Goal: Task Accomplishment & Management: Manage account settings

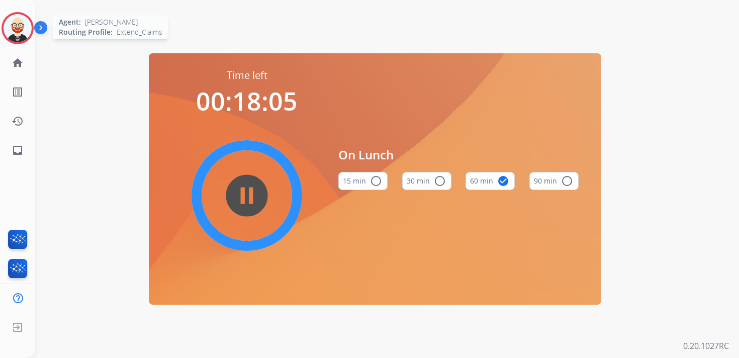
click at [16, 24] on img at bounding box center [18, 28] width 28 height 28
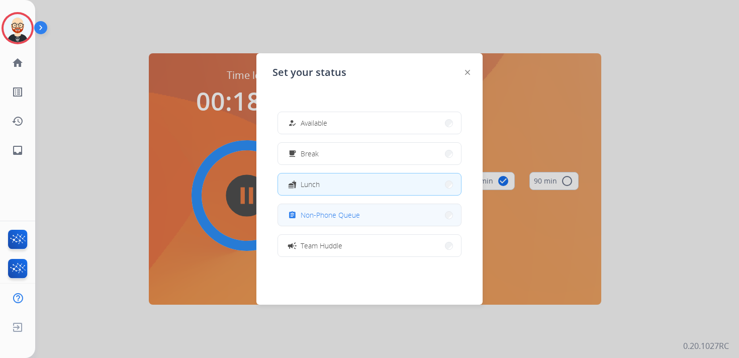
click at [325, 213] on span "Non-Phone Queue" at bounding box center [330, 215] width 59 height 11
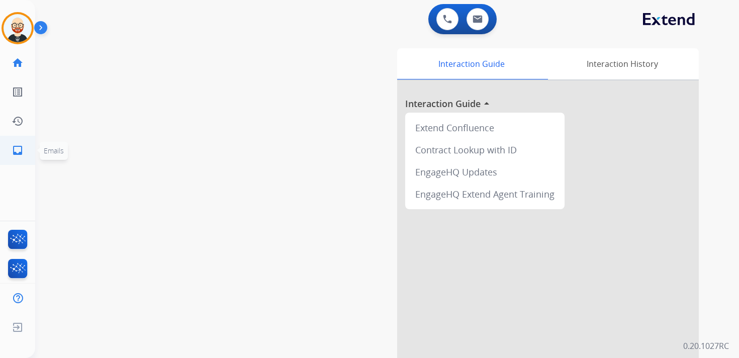
click at [20, 149] on mat-icon "inbox" at bounding box center [18, 150] width 12 height 12
select select "**********"
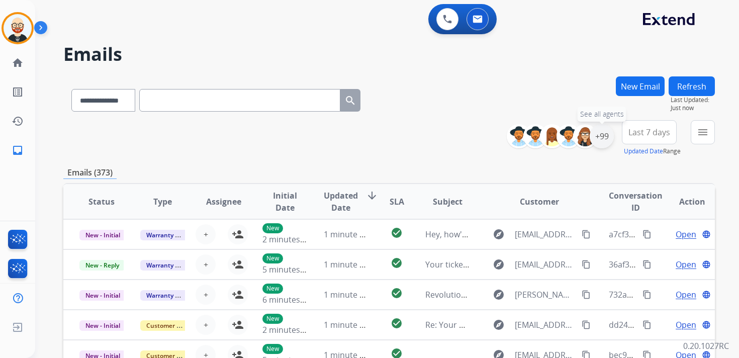
click at [596, 138] on div "+99" at bounding box center [602, 136] width 24 height 24
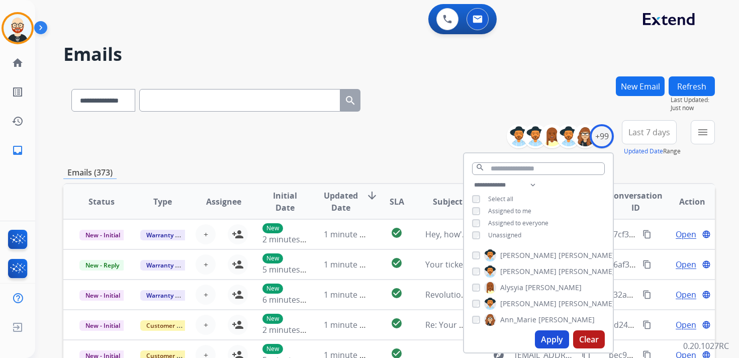
click at [489, 236] on span "Unassigned" at bounding box center [504, 235] width 33 height 9
click at [545, 334] on button "Apply" at bounding box center [552, 339] width 34 height 18
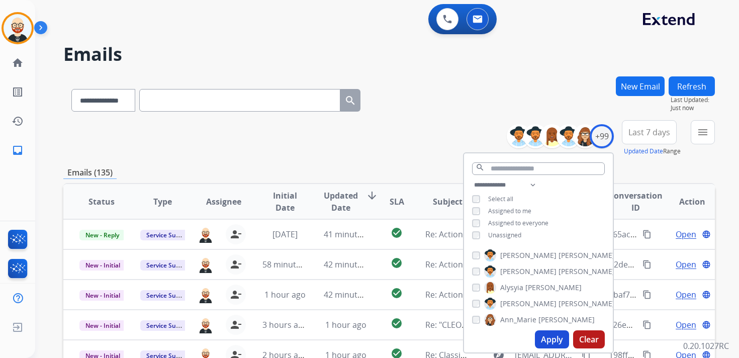
click at [650, 138] on button "Last 7 days" at bounding box center [649, 132] width 55 height 24
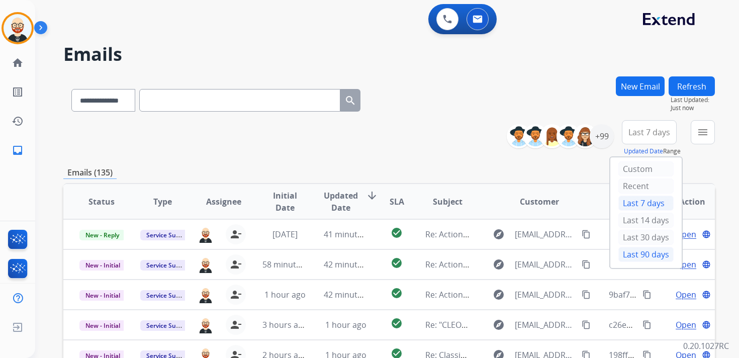
click at [646, 256] on div "Last 90 days" at bounding box center [645, 254] width 55 height 15
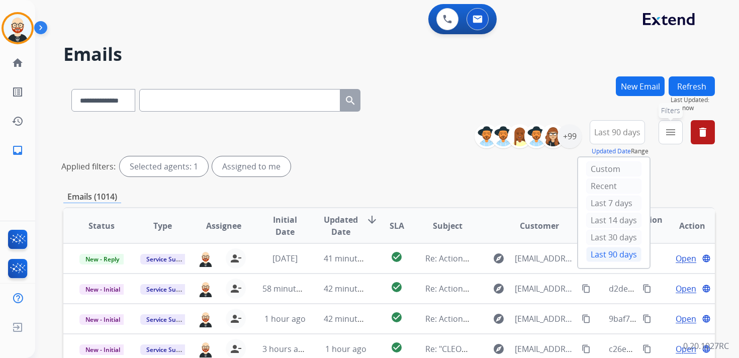
click at [672, 135] on mat-icon "menu" at bounding box center [671, 132] width 12 height 12
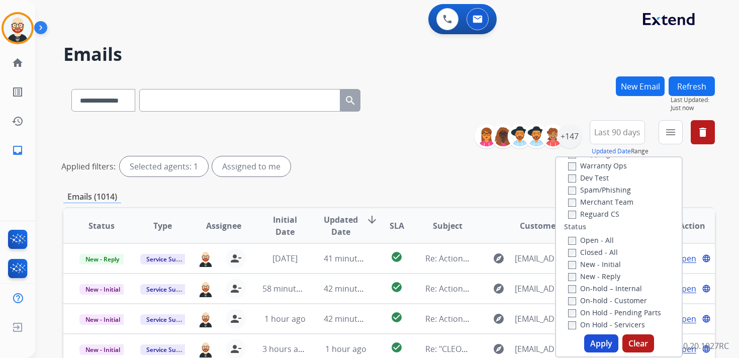
scroll to position [84, 0]
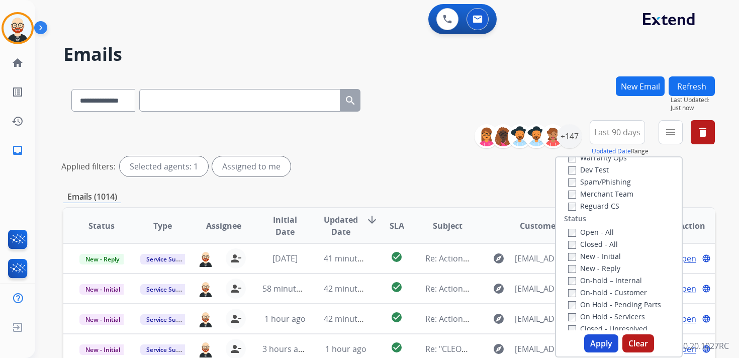
click at [602, 258] on label "New - Initial" at bounding box center [594, 256] width 53 height 10
click at [602, 268] on label "New - Reply" at bounding box center [594, 268] width 52 height 10
click at [595, 345] on button "Apply" at bounding box center [601, 343] width 34 height 18
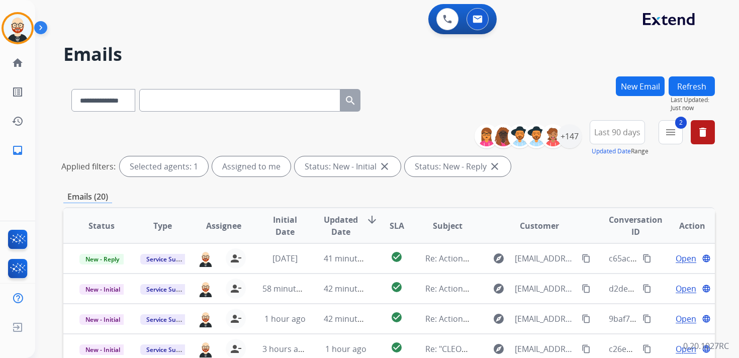
click at [340, 230] on span "Updated Date" at bounding box center [341, 226] width 34 height 24
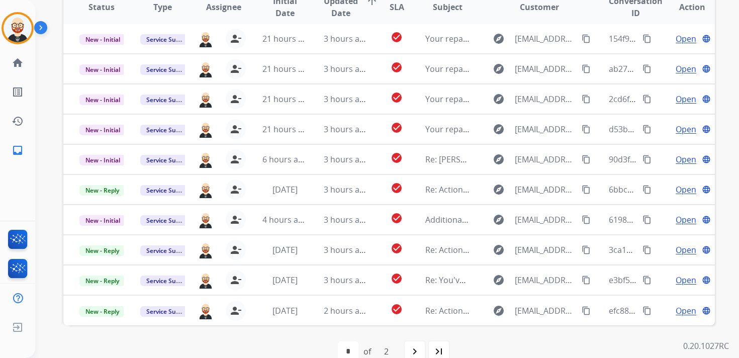
scroll to position [211, 0]
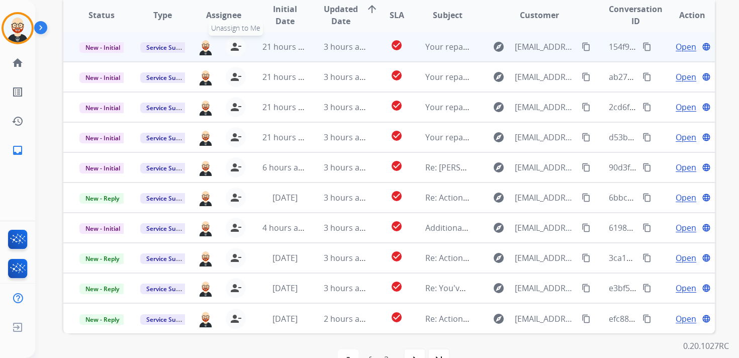
click at [234, 45] on mat-icon "person_remove" at bounding box center [236, 47] width 12 height 12
click at [234, 45] on mat-icon "person_add" at bounding box center [238, 47] width 12 height 12
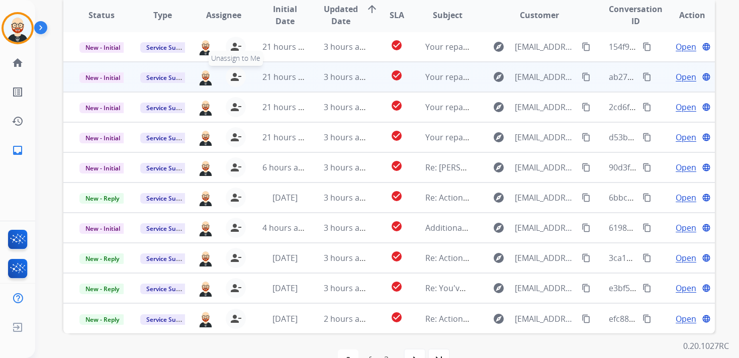
click at [230, 76] on mat-icon "person_remove" at bounding box center [236, 77] width 12 height 12
click at [230, 76] on button "person_add Assign to Me" at bounding box center [238, 77] width 20 height 20
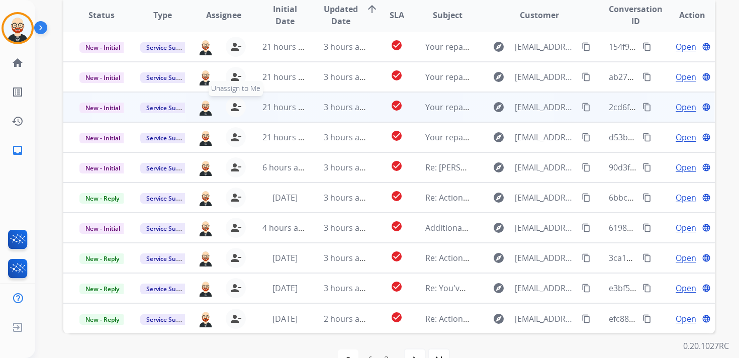
click at [233, 105] on mat-icon "person_remove" at bounding box center [236, 107] width 12 height 12
click at [233, 105] on mat-icon "person_add" at bounding box center [238, 107] width 12 height 12
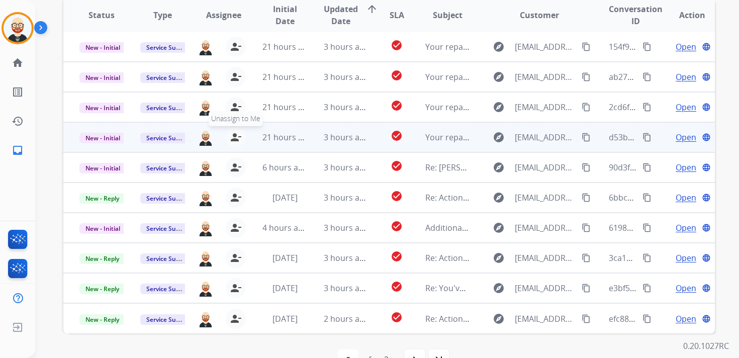
click at [232, 133] on mat-icon "person_remove" at bounding box center [236, 137] width 12 height 12
click at [232, 133] on mat-icon "person_add" at bounding box center [238, 137] width 12 height 12
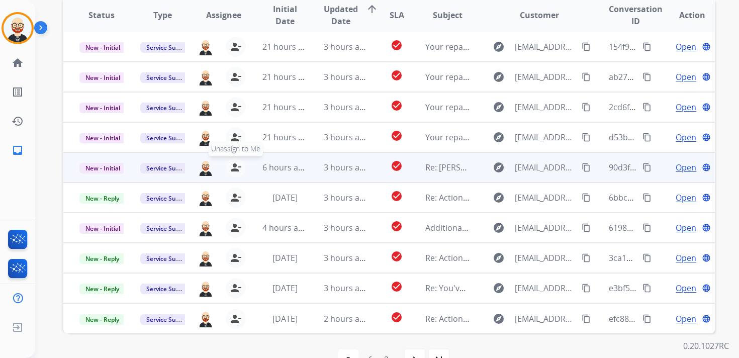
click at [233, 164] on mat-icon "person_remove" at bounding box center [236, 167] width 12 height 12
click at [233, 164] on mat-icon "person_add" at bounding box center [238, 167] width 12 height 12
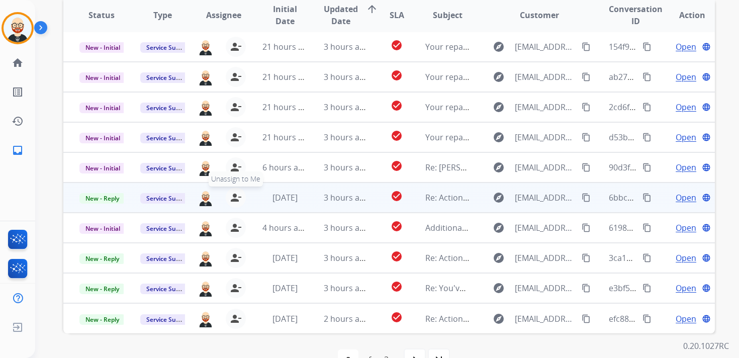
click at [236, 196] on mat-icon "person_remove" at bounding box center [236, 198] width 12 height 12
click at [236, 196] on mat-icon "person_add" at bounding box center [238, 198] width 12 height 12
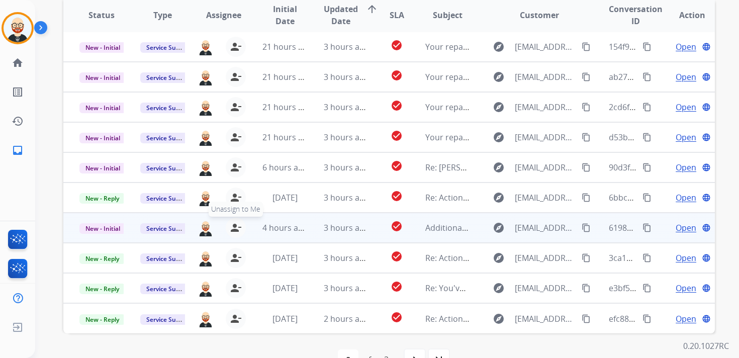
click at [236, 233] on mat-icon "person_remove" at bounding box center [236, 228] width 12 height 12
click at [236, 233] on mat-icon "person_add" at bounding box center [238, 228] width 12 height 12
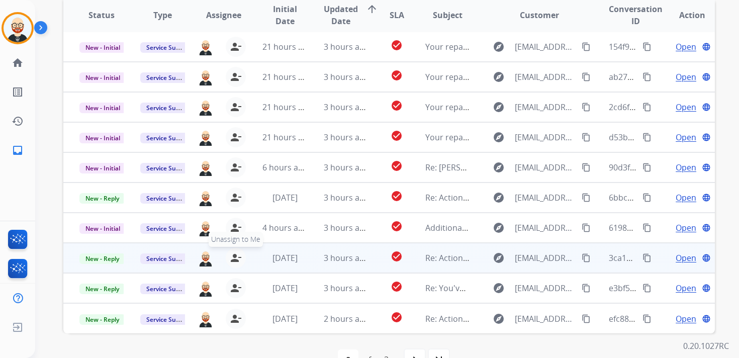
click at [236, 254] on mat-icon "person_remove" at bounding box center [236, 258] width 12 height 12
click at [236, 254] on mat-icon "person_add" at bounding box center [238, 258] width 12 height 12
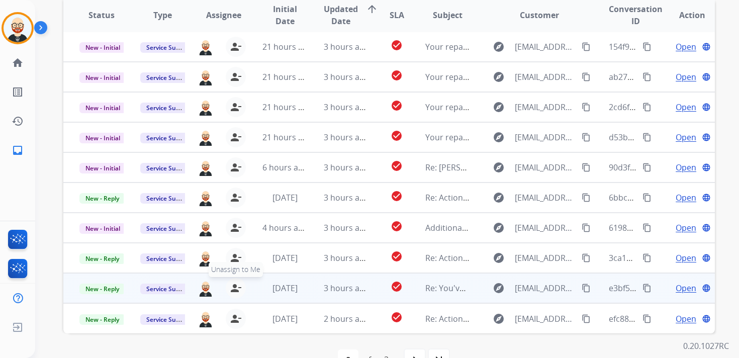
click at [233, 286] on mat-icon "person_remove" at bounding box center [236, 288] width 12 height 12
click at [233, 286] on mat-icon "person_add" at bounding box center [238, 288] width 12 height 12
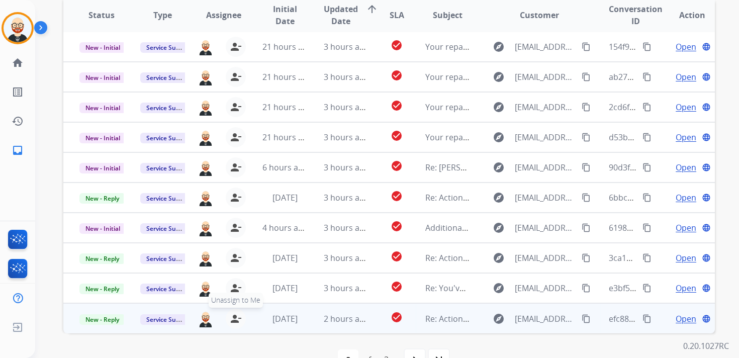
click at [232, 318] on mat-icon "person_remove" at bounding box center [236, 319] width 12 height 12
click at [232, 318] on mat-icon "person_add" at bounding box center [238, 319] width 12 height 12
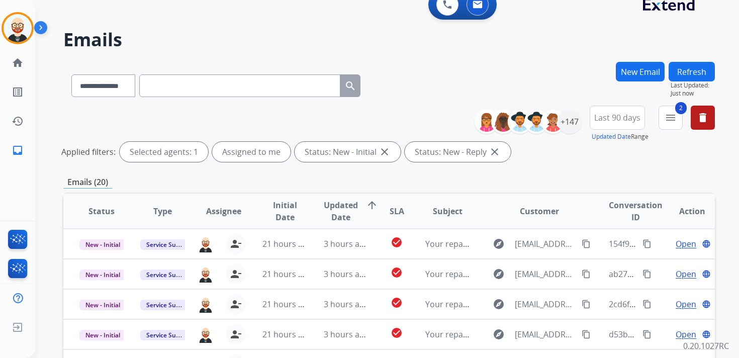
scroll to position [14, 0]
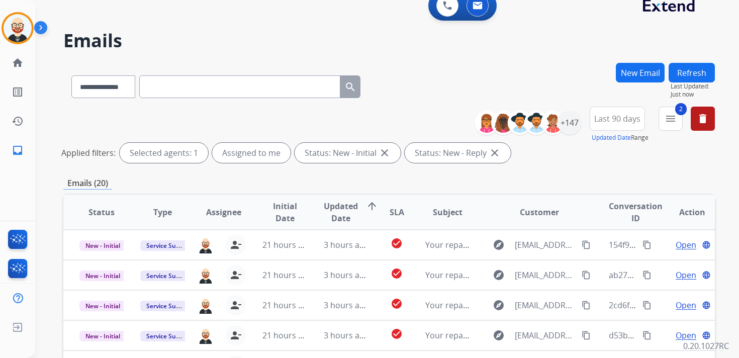
click at [693, 69] on button "Refresh" at bounding box center [692, 73] width 46 height 20
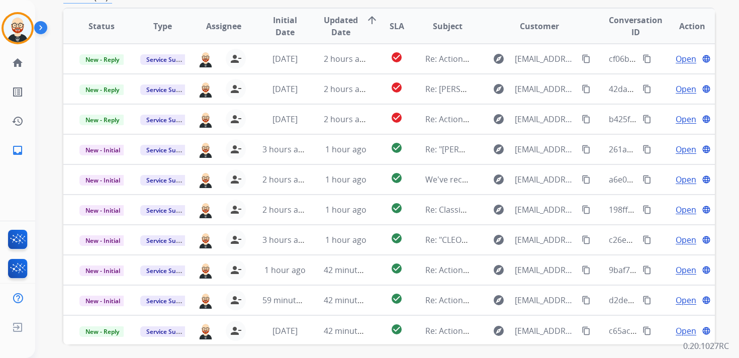
scroll to position [197, 0]
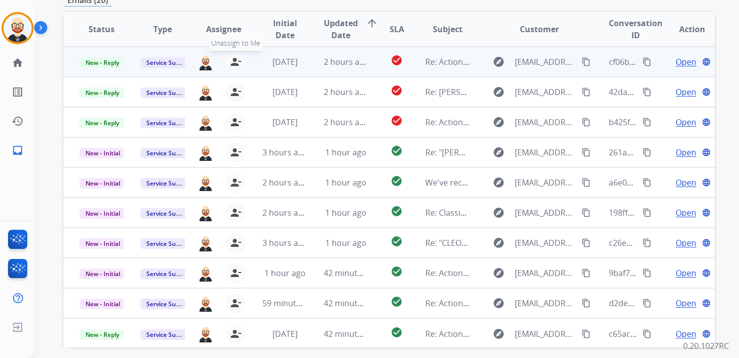
click at [232, 62] on mat-icon "person_remove" at bounding box center [236, 62] width 12 height 12
click at [232, 62] on mat-icon "person_add" at bounding box center [238, 62] width 12 height 12
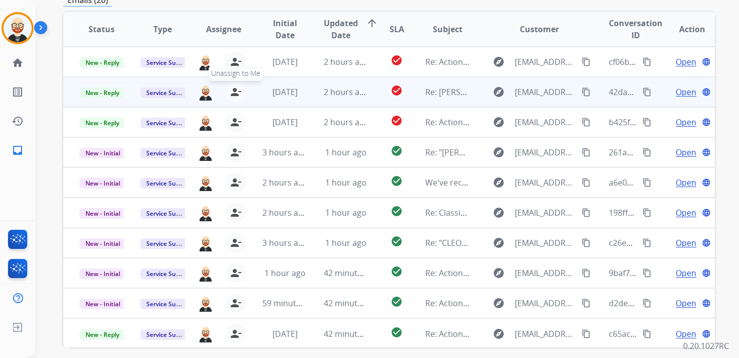
click at [234, 87] on mat-icon "person_remove" at bounding box center [236, 92] width 12 height 12
click at [234, 87] on mat-icon "person_add" at bounding box center [238, 92] width 12 height 12
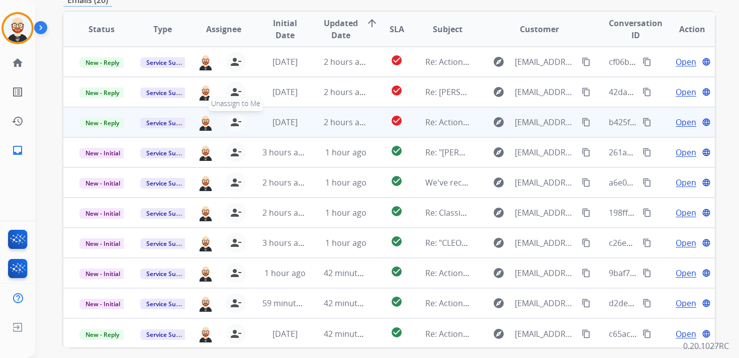
click at [237, 120] on mat-icon "person_remove" at bounding box center [236, 122] width 12 height 12
click at [237, 120] on mat-icon "person_add" at bounding box center [238, 122] width 12 height 12
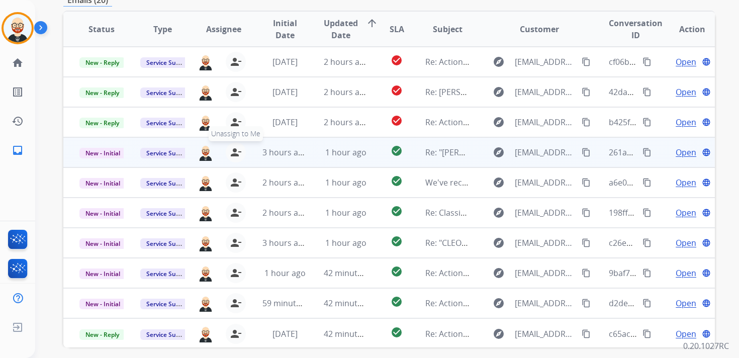
click at [235, 152] on mat-icon "person_remove" at bounding box center [236, 152] width 12 height 12
click at [235, 152] on mat-icon "person_add" at bounding box center [238, 152] width 12 height 12
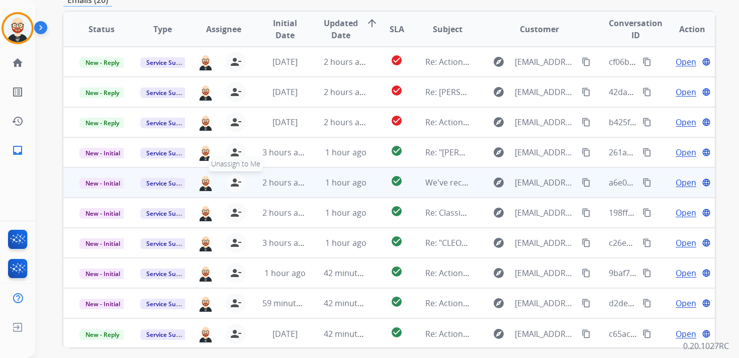
click at [235, 178] on mat-icon "person_remove" at bounding box center [236, 182] width 12 height 12
click at [235, 178] on mat-icon "person_add" at bounding box center [238, 182] width 12 height 12
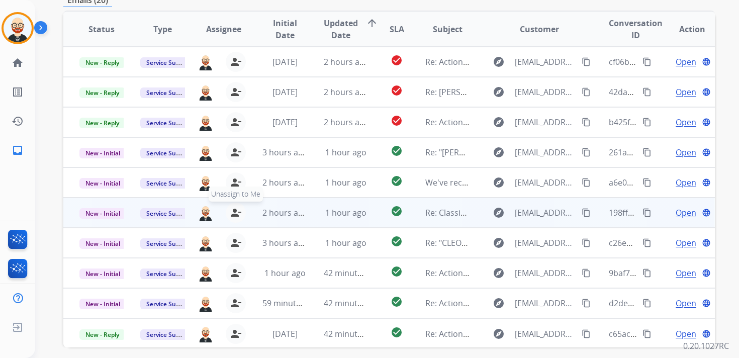
click at [233, 209] on mat-icon "person_remove" at bounding box center [236, 213] width 12 height 12
click at [233, 209] on mat-icon "person_add" at bounding box center [238, 213] width 12 height 12
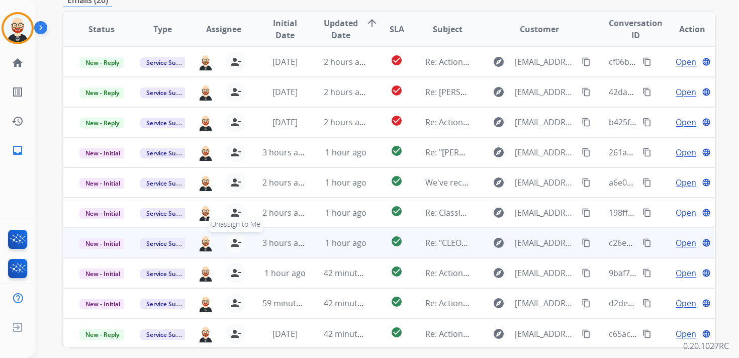
click at [236, 238] on mat-icon "person_remove" at bounding box center [236, 243] width 12 height 12
click at [236, 238] on mat-icon "person_add" at bounding box center [238, 243] width 12 height 12
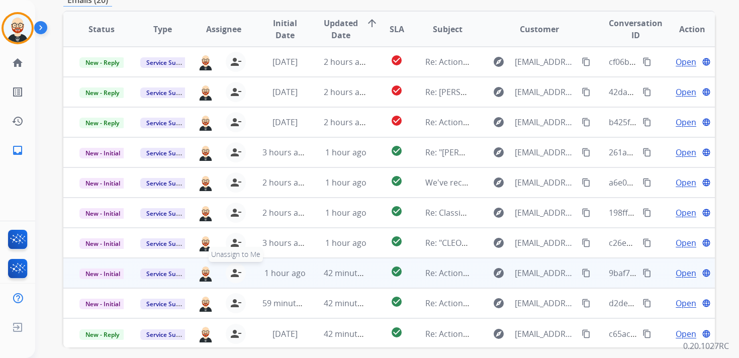
click at [236, 272] on mat-icon "person_remove" at bounding box center [236, 273] width 12 height 12
click at [236, 272] on mat-icon "person_add" at bounding box center [238, 273] width 12 height 12
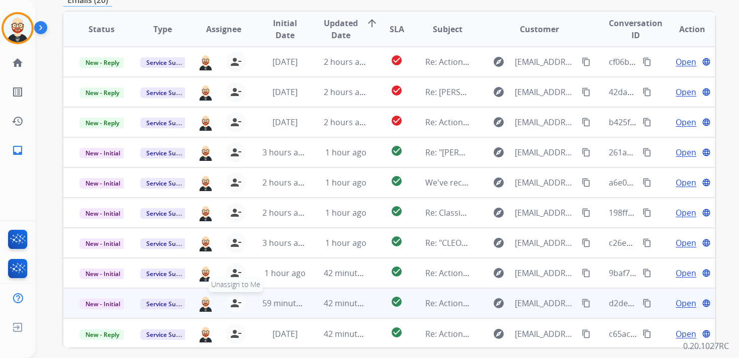
click at [231, 303] on mat-icon "person_remove" at bounding box center [236, 303] width 12 height 12
click at [232, 303] on mat-icon "person_add" at bounding box center [238, 303] width 12 height 12
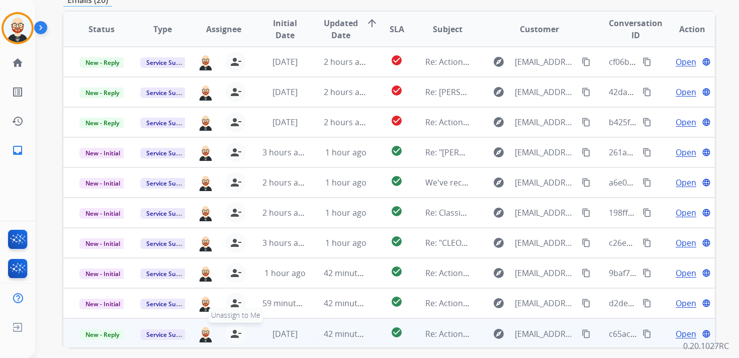
click at [239, 331] on mat-icon "person_remove" at bounding box center [236, 334] width 12 height 12
click at [239, 331] on mat-icon "person_add" at bounding box center [238, 334] width 12 height 12
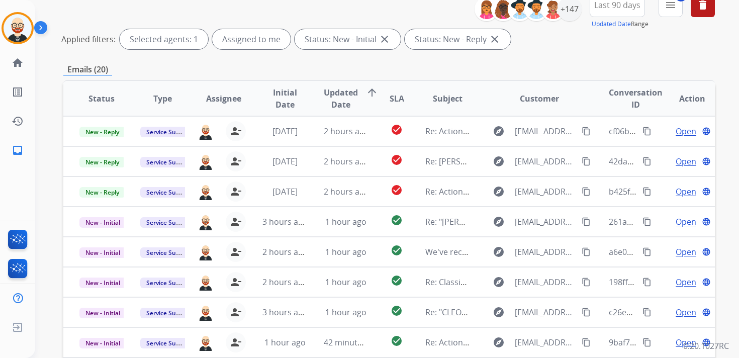
scroll to position [0, 0]
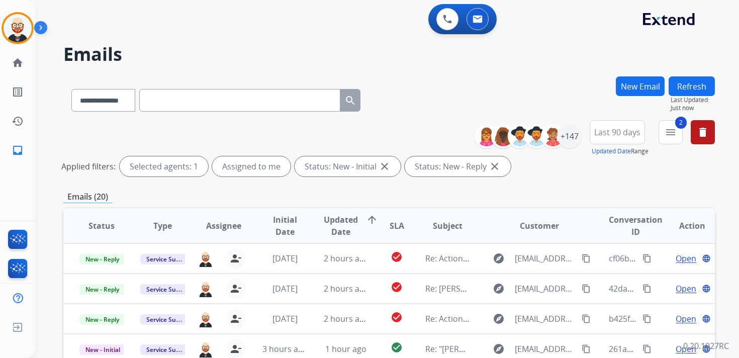
click at [703, 82] on button "Refresh" at bounding box center [692, 86] width 46 height 20
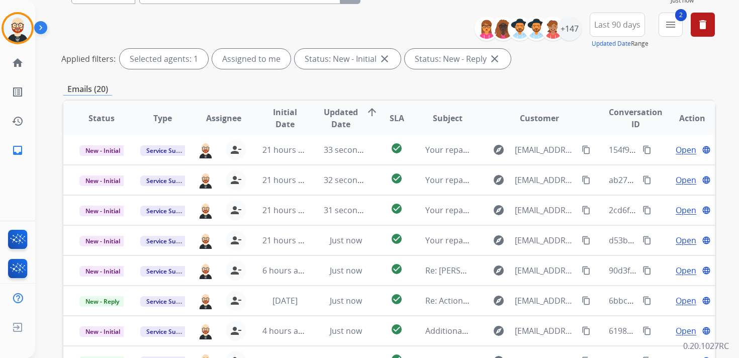
scroll to position [110, 0]
